Goal: Task Accomplishment & Management: Use online tool/utility

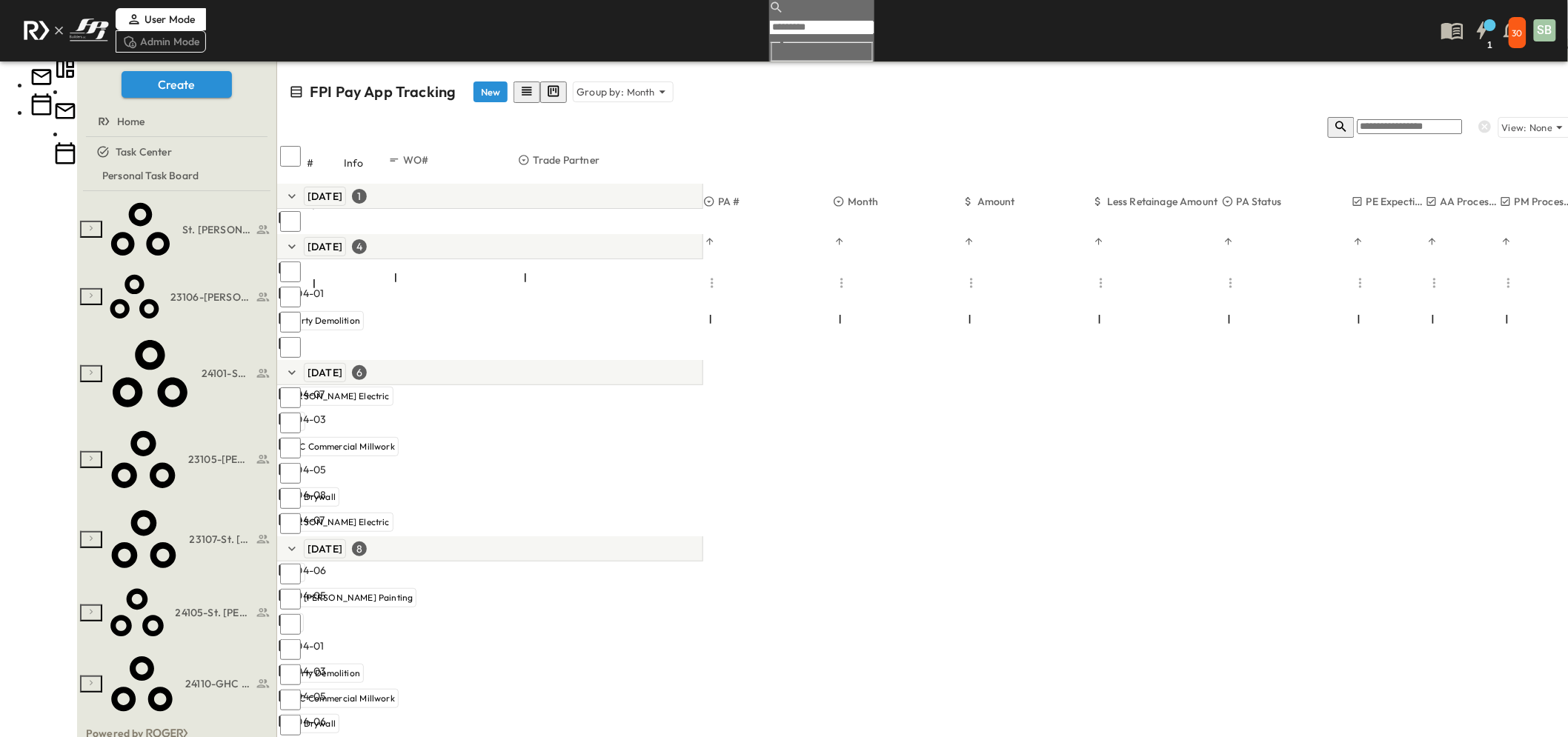
scroll to position [12, 0]
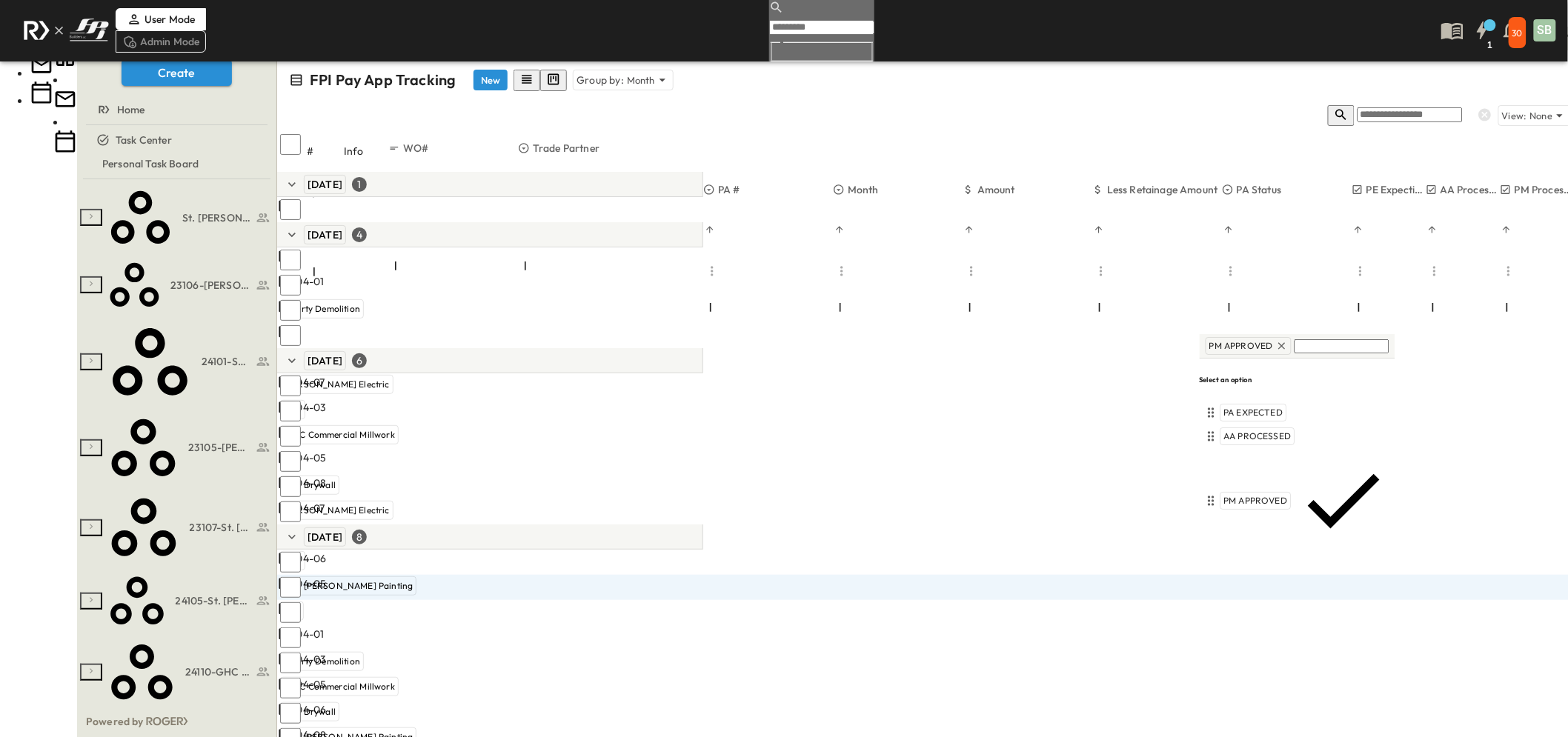
click at [1262, 560] on span "PM REJECTED" at bounding box center [1254, 565] width 60 height 12
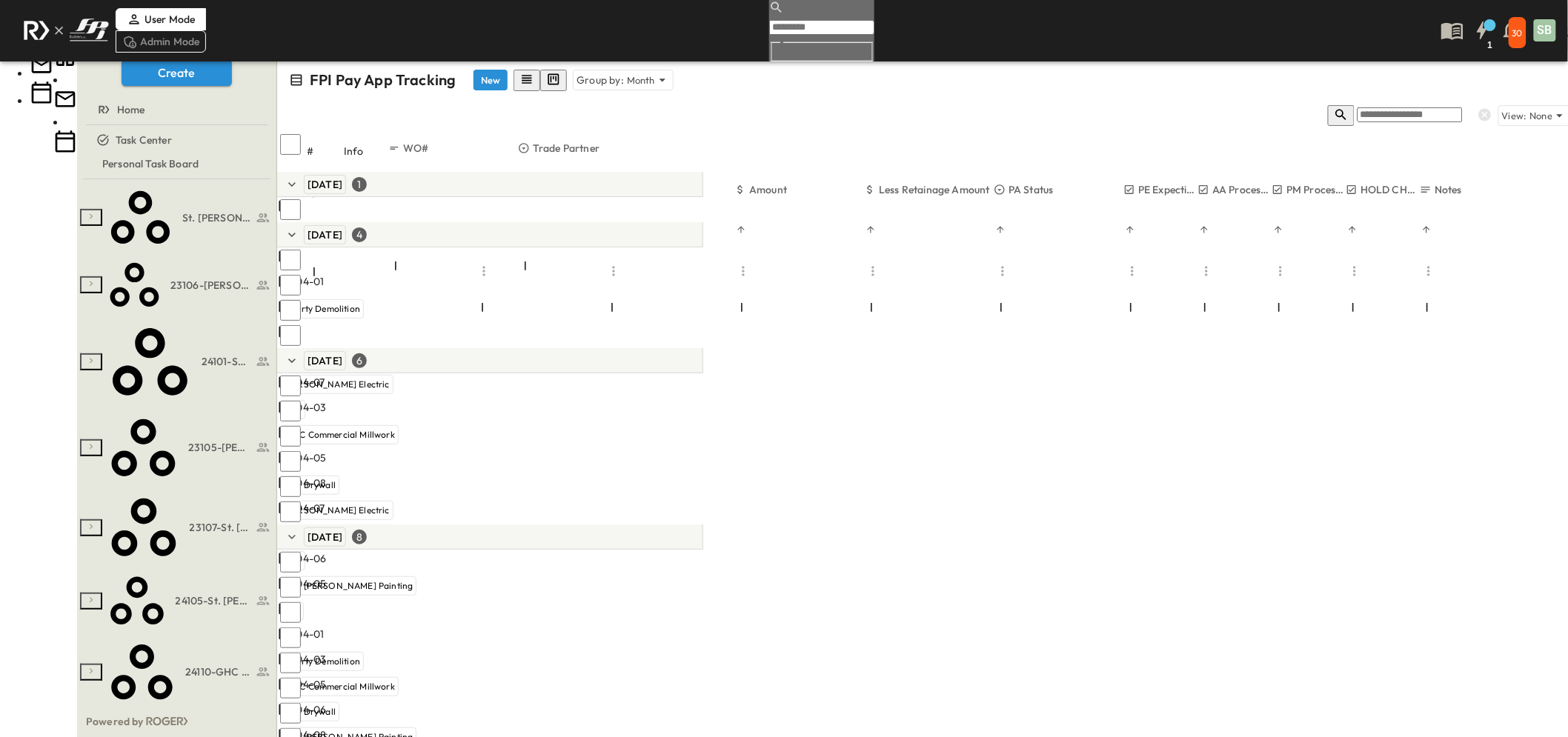
scroll to position [0, 233]
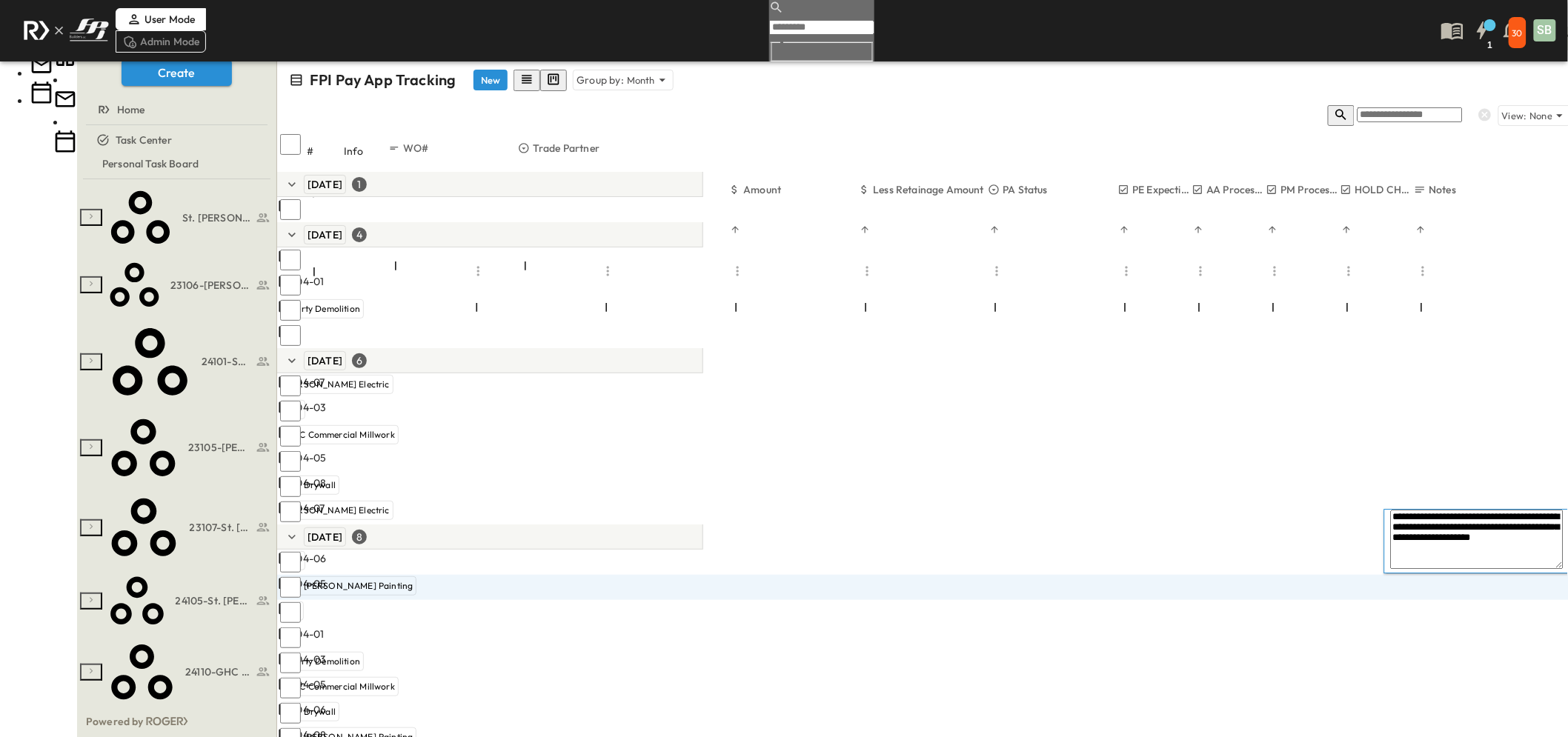
type textarea "**********"
